Goal: Task Accomplishment & Management: Manage account settings

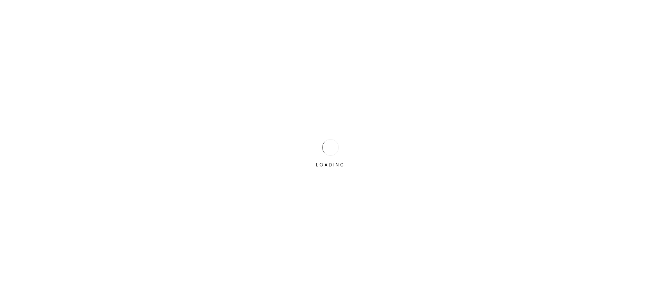
click at [327, 195] on div "LOADING" at bounding box center [330, 153] width 661 height 307
type input "neenah@qdobawi.com"
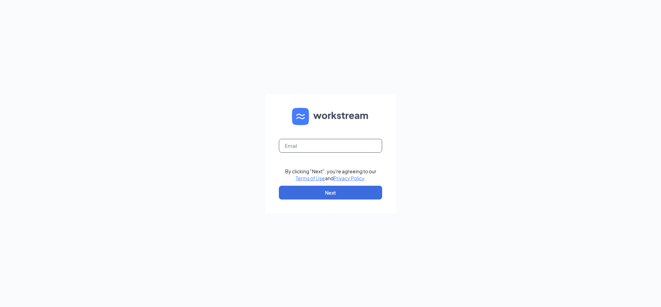
type input "neenah@qdobawi.com"
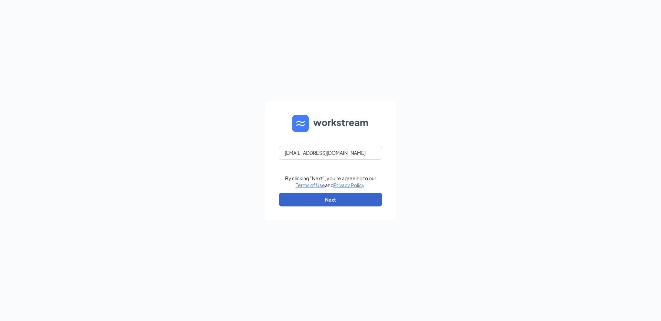
click at [371, 202] on button "Next" at bounding box center [330, 200] width 103 height 14
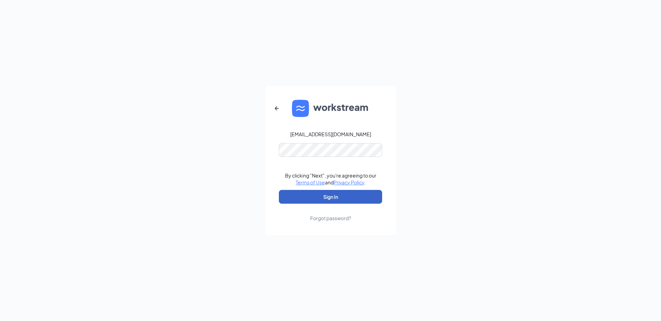
click at [319, 199] on button "Sign In" at bounding box center [330, 197] width 103 height 14
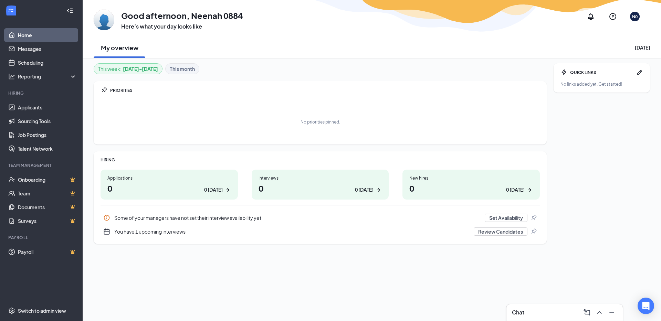
click at [454, 232] on div "You have 1 upcoming interviews" at bounding box center [291, 231] width 355 height 7
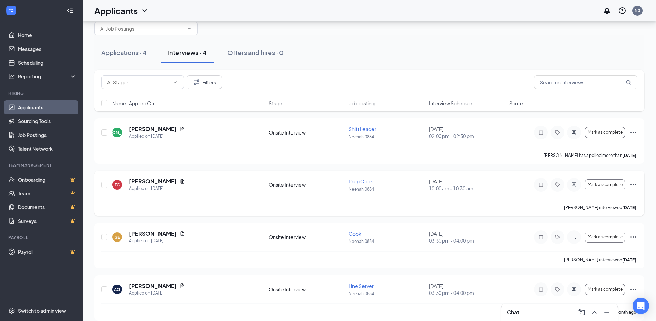
scroll to position [23, 0]
